Goal: Check status

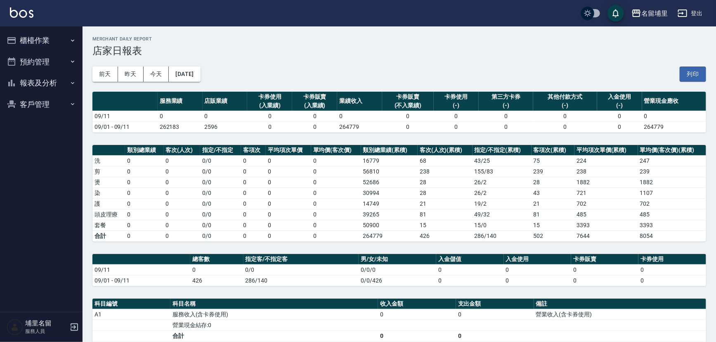
click at [57, 83] on button "報表及分析" at bounding box center [41, 82] width 76 height 21
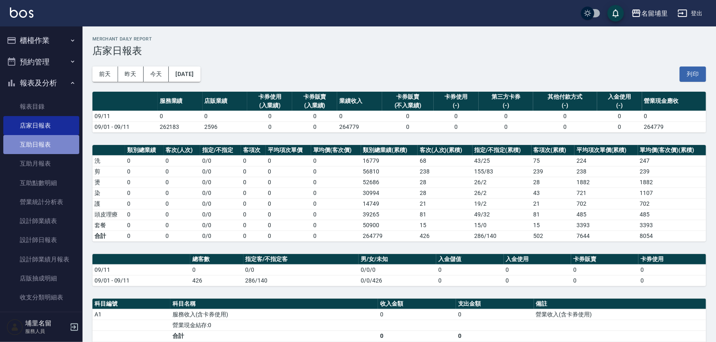
click at [54, 142] on link "互助日報表" at bounding box center [41, 144] width 76 height 19
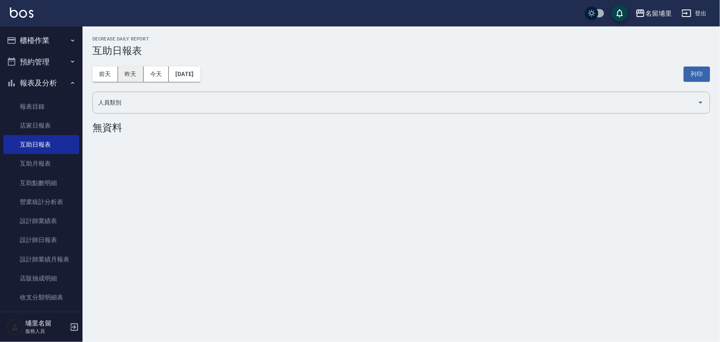
click at [128, 80] on button "昨天" at bounding box center [131, 73] width 26 height 15
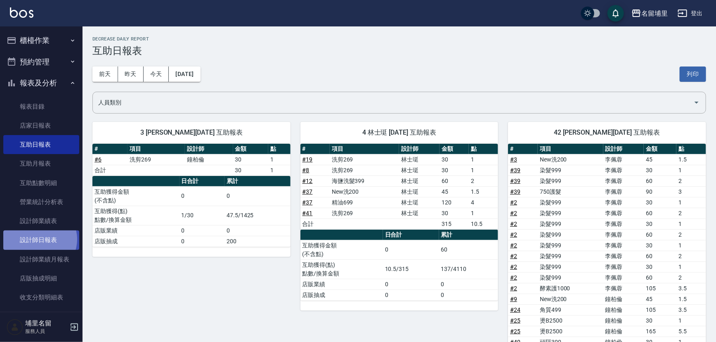
click at [39, 239] on link "設計師日報表" at bounding box center [41, 239] width 76 height 19
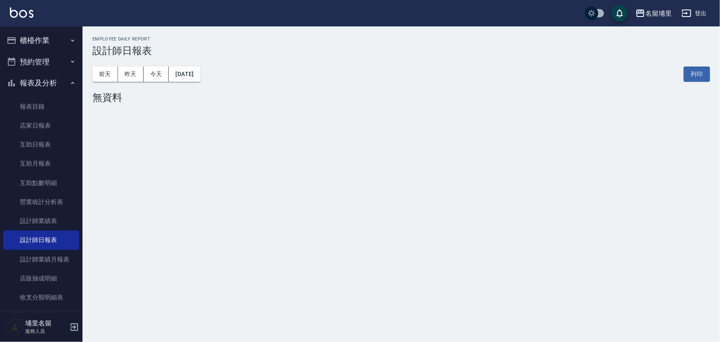
click at [132, 66] on div "[DATE] [DATE] [DATE] [DATE] 列印" at bounding box center [401, 74] width 618 height 35
click at [132, 69] on button "昨天" at bounding box center [131, 73] width 26 height 15
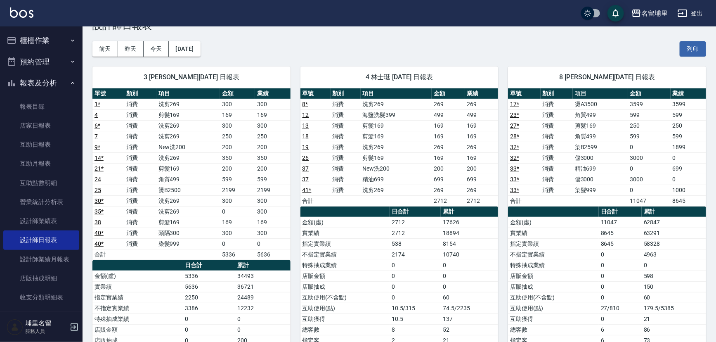
scroll to position [37, 0]
